Goal: Transaction & Acquisition: Purchase product/service

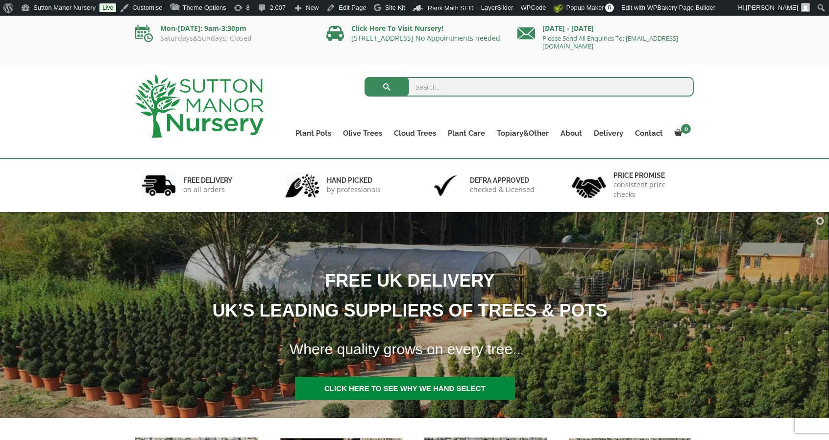
click at [450, 89] on input "search" at bounding box center [529, 87] width 330 height 20
type input "soil"
click at [364, 77] on button "submit" at bounding box center [386, 87] width 45 height 20
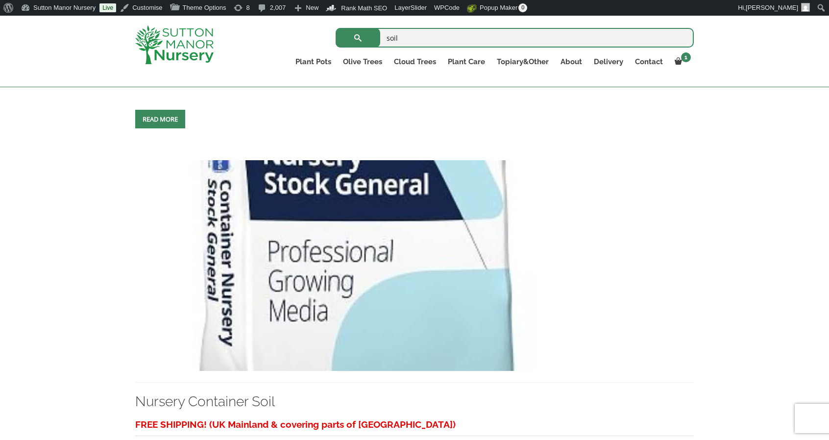
scroll to position [577, 0]
click at [359, 249] on img at bounding box center [354, 265] width 438 height 211
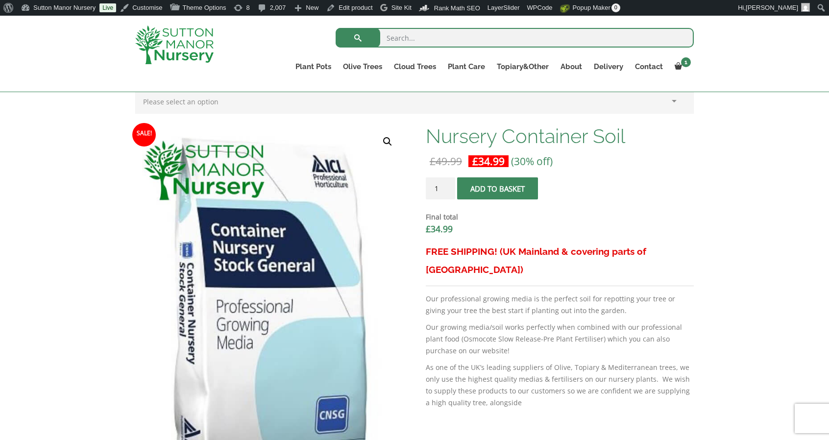
scroll to position [217, 0]
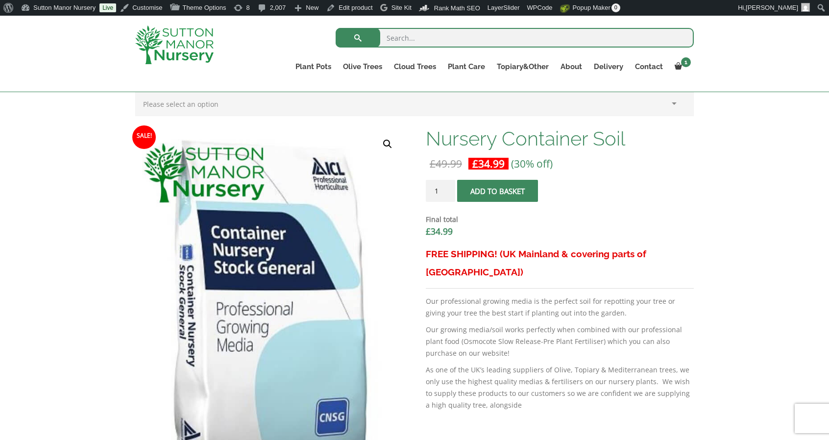
click at [196, 57] on img at bounding box center [174, 44] width 78 height 39
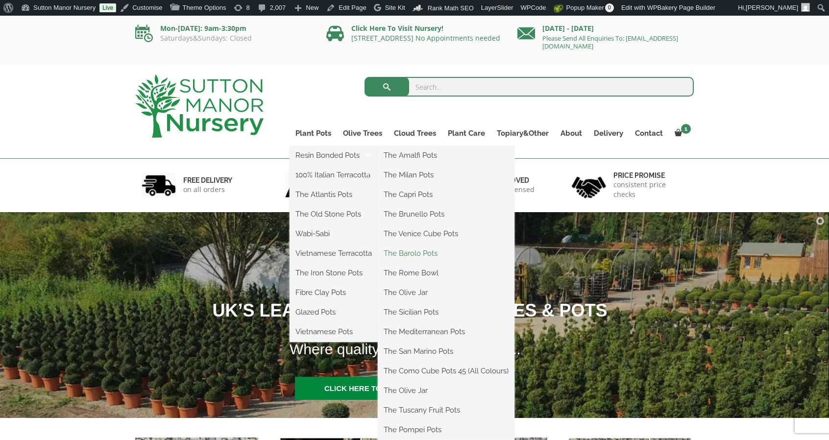
click at [438, 249] on link "The Barolo Pots" at bounding box center [446, 253] width 137 height 15
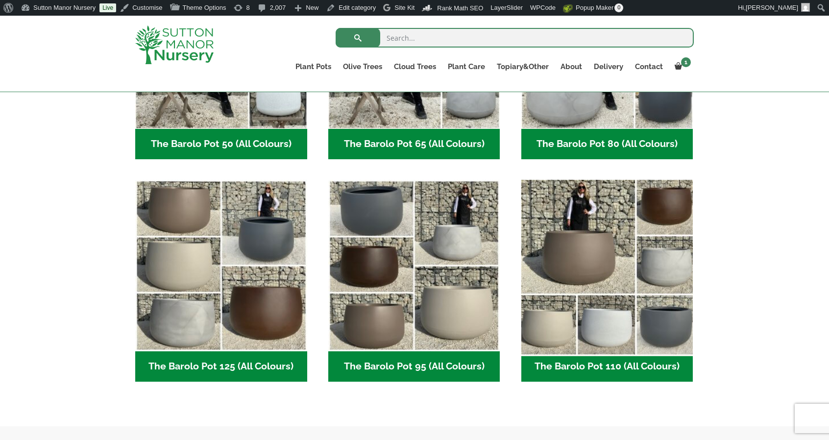
click at [568, 259] on img "Visit product category The Barolo Pot 110 (All Colours)" at bounding box center [607, 265] width 180 height 180
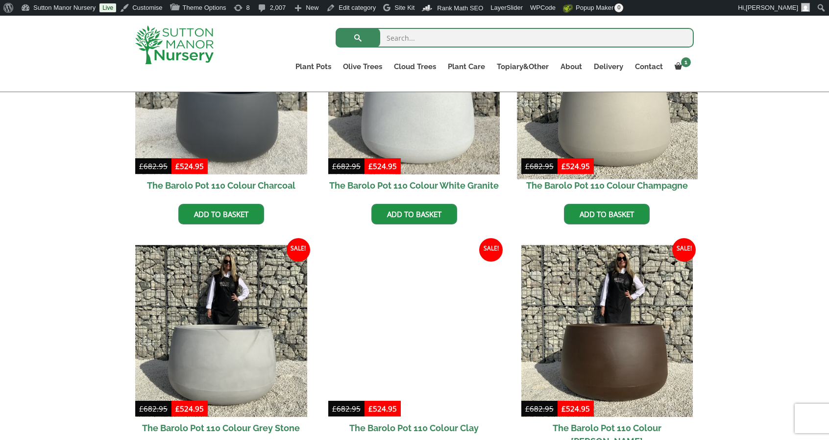
scroll to position [343, 0]
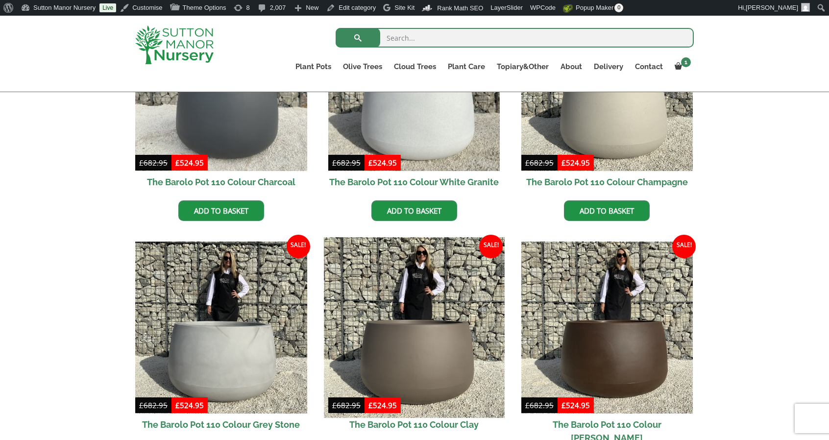
click at [366, 322] on img at bounding box center [414, 328] width 180 height 180
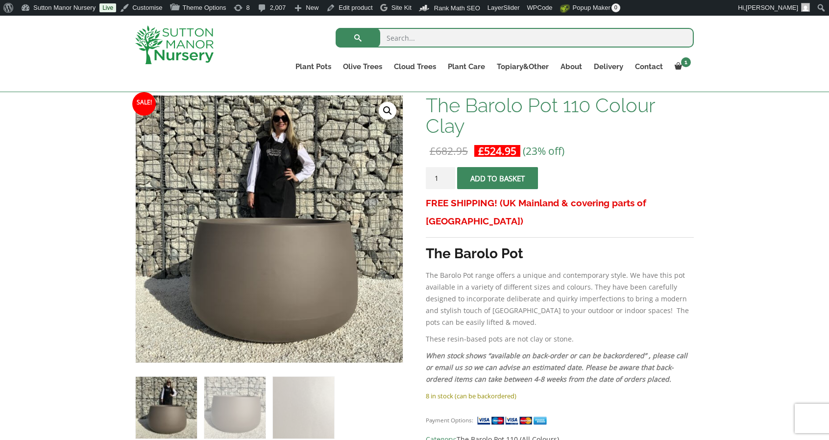
click at [188, 47] on img at bounding box center [174, 44] width 78 height 39
